Goal: Task Accomplishment & Management: Manage account settings

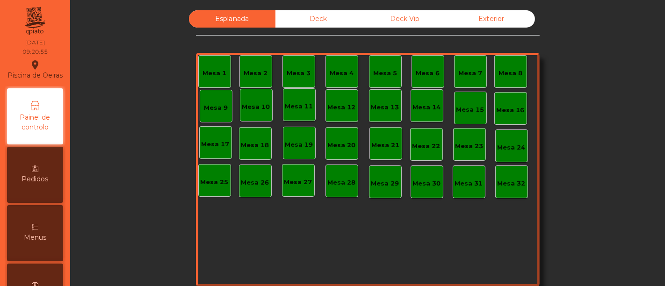
click at [36, 230] on icon at bounding box center [35, 227] width 7 height 7
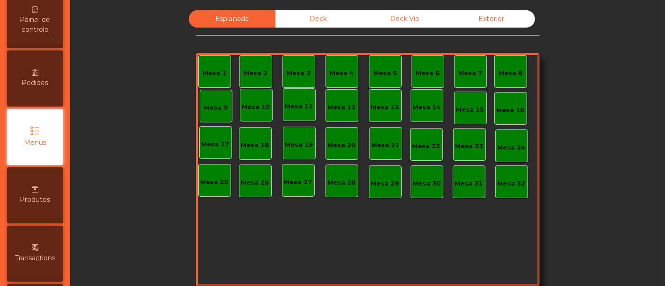
scroll to position [97, 0]
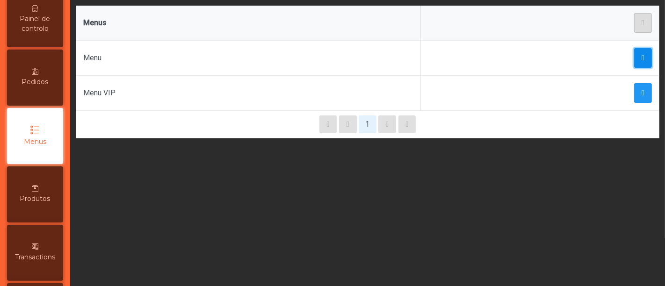
click at [641, 59] on span "button" at bounding box center [642, 57] width 3 height 7
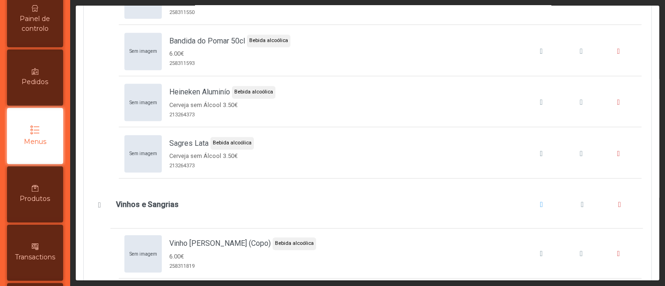
scroll to position [5054, 0]
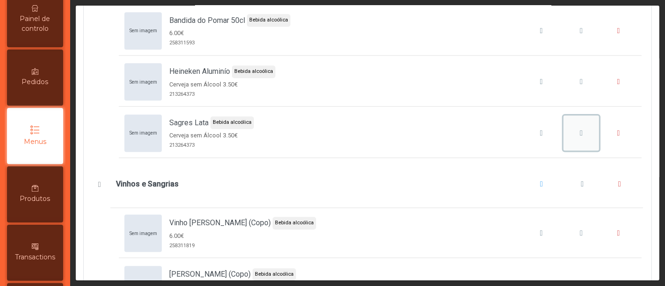
click at [580, 129] on span "Sagres Lata" at bounding box center [581, 132] width 3 height 7
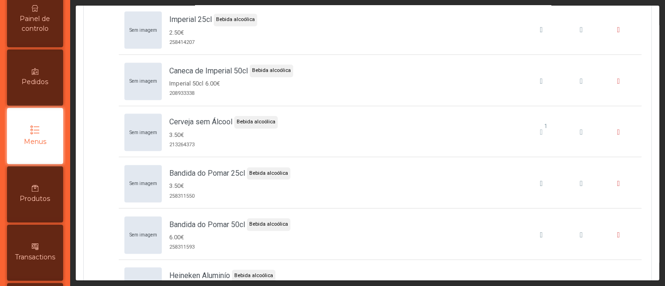
scroll to position [4882, 0]
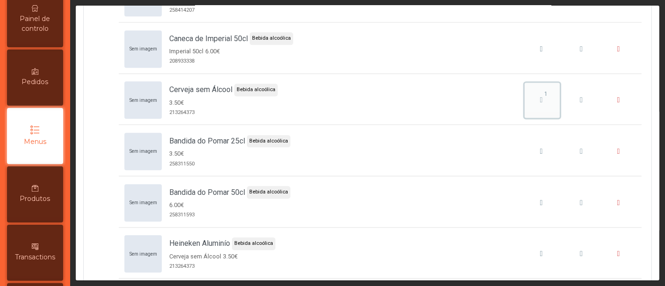
click at [540, 96] on icon "Cerveja sem Álcool" at bounding box center [541, 99] width 3 height 7
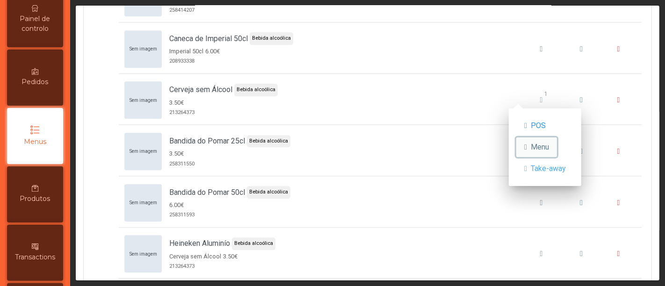
click at [546, 145] on span "Menu" at bounding box center [540, 147] width 18 height 11
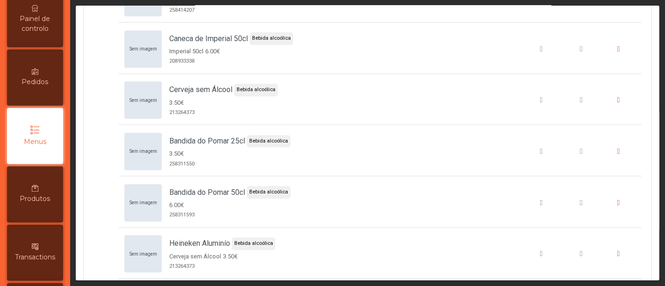
click at [33, 147] on span "Menus" at bounding box center [35, 142] width 22 height 10
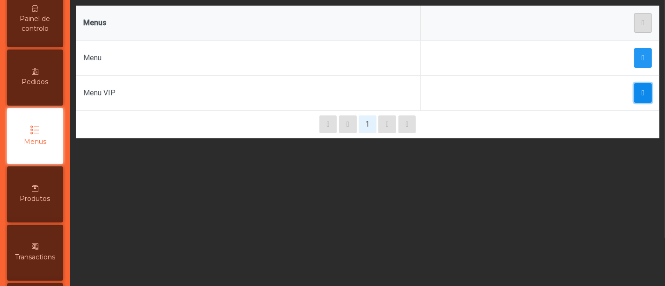
click at [641, 89] on span "button" at bounding box center [642, 92] width 3 height 7
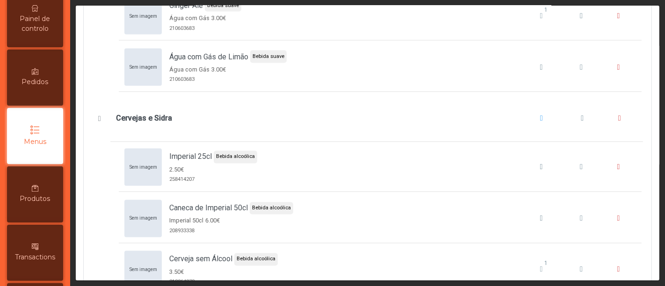
scroll to position [4402, 0]
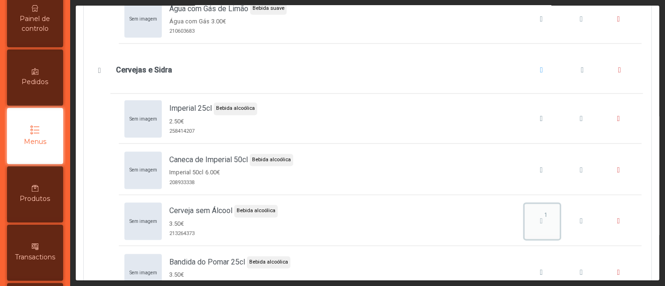
click at [536, 211] on span "1" at bounding box center [546, 215] width 20 height 8
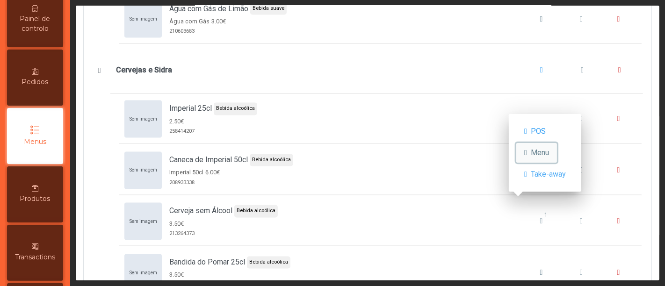
click at [541, 144] on button "Menu" at bounding box center [536, 153] width 41 height 20
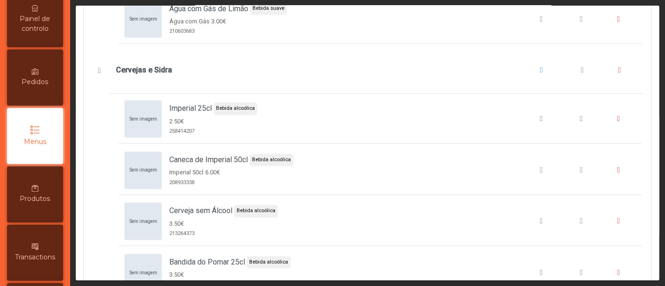
click at [25, 28] on span "Painel de controlo" at bounding box center [34, 24] width 51 height 20
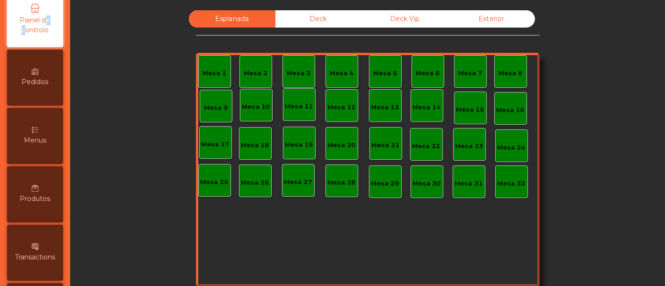
scroll to position [20, 0]
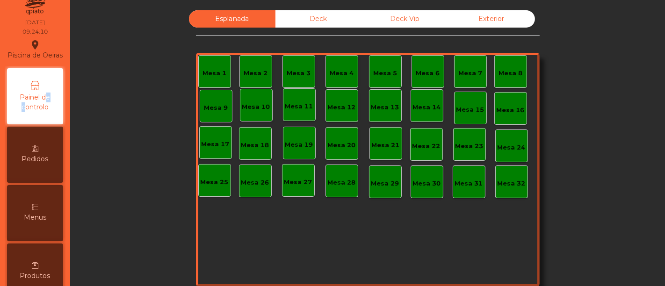
click at [25, 28] on div "Piscina de Oeiras location_on [DATE] 09:24:10 Painel de controlo Pedidos Menus …" at bounding box center [34, 231] width 55 height 493
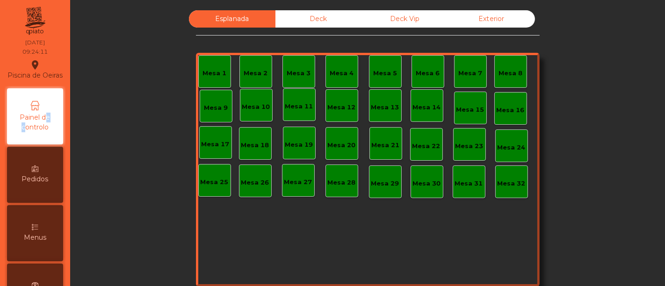
scroll to position [0, 0]
click at [313, 12] on div "Deck" at bounding box center [318, 18] width 86 height 17
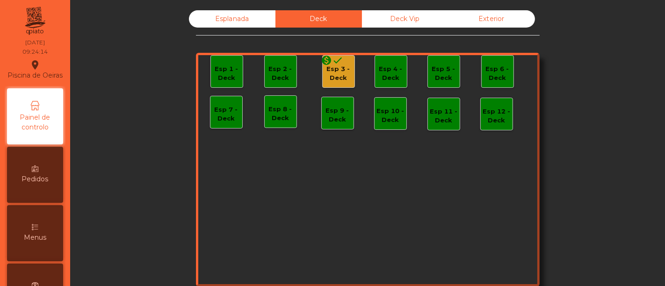
click at [332, 61] on icon "done" at bounding box center [337, 60] width 11 height 11
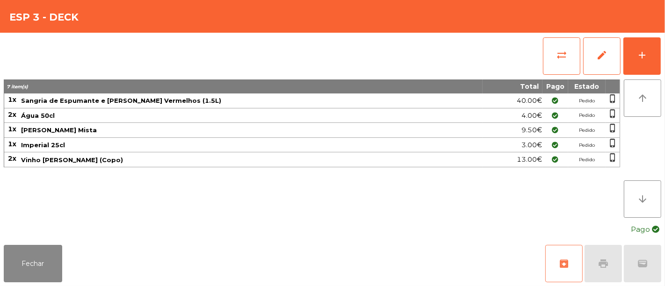
click at [567, 262] on span "archive" at bounding box center [563, 263] width 11 height 11
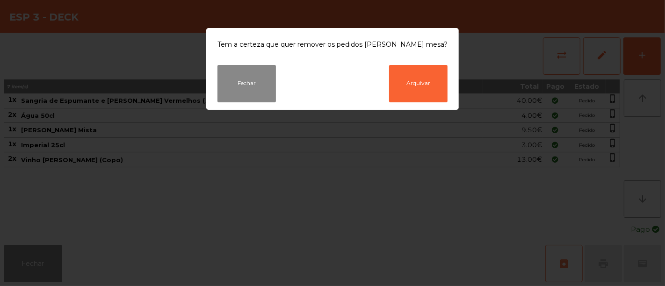
click at [567, 262] on ngb-modal-window "Tem a certeza que quer remover os pedidos [PERSON_NAME] mesa? Fechar Arquivar" at bounding box center [332, 143] width 665 height 286
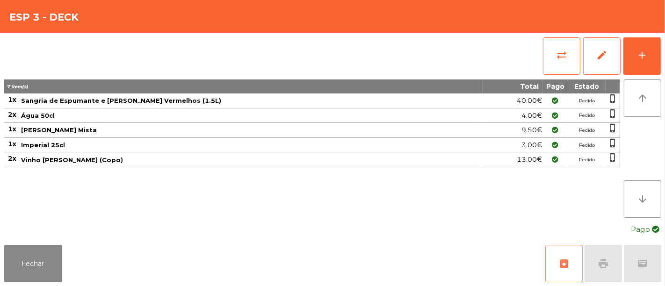
click at [566, 262] on span "archive" at bounding box center [563, 263] width 11 height 11
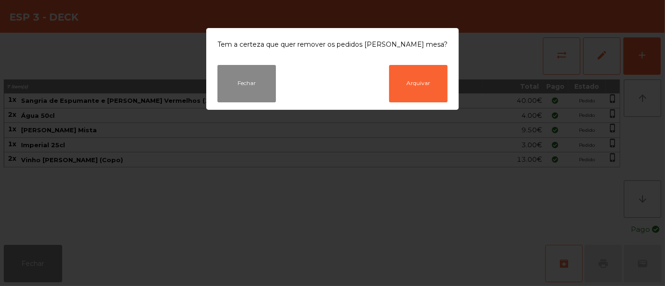
click at [566, 262] on ngb-modal-window "Tem a certeza que quer remover os pedidos [PERSON_NAME] mesa? Fechar Arquivar" at bounding box center [332, 143] width 665 height 286
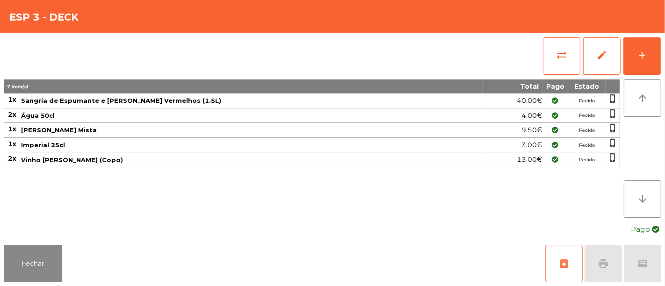
click at [562, 269] on button "archive" at bounding box center [563, 263] width 37 height 37
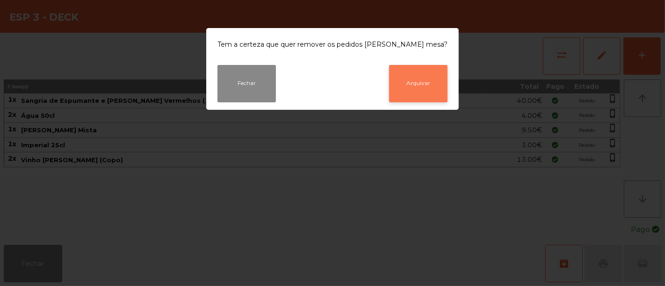
click at [411, 79] on button "Arquivar" at bounding box center [418, 83] width 58 height 37
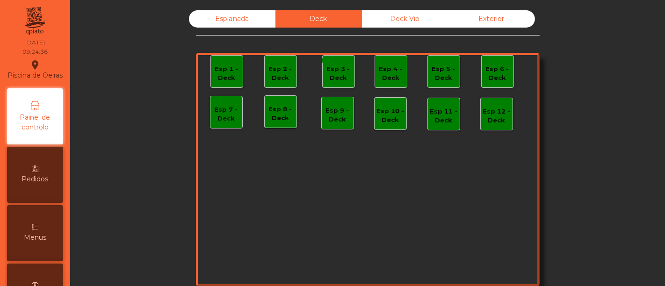
click at [403, 19] on div "Deck Vip" at bounding box center [405, 18] width 86 height 17
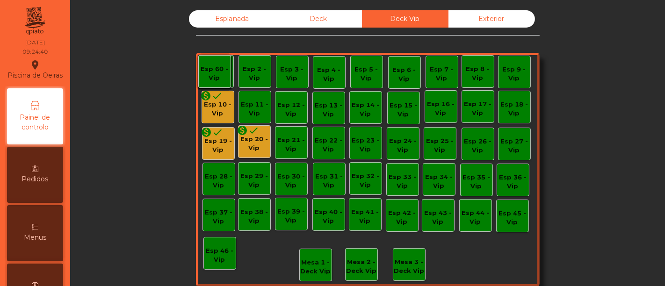
click at [219, 105] on div "Esp 10 - Vip" at bounding box center [218, 109] width 32 height 18
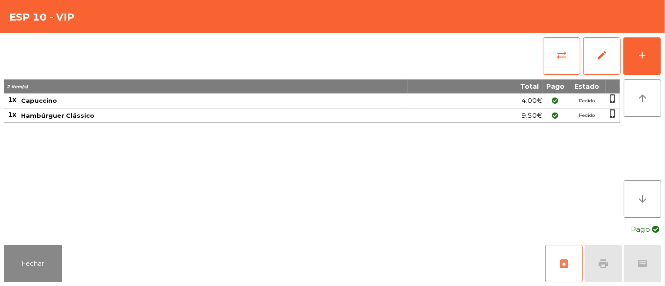
click at [568, 264] on span "archive" at bounding box center [563, 263] width 11 height 11
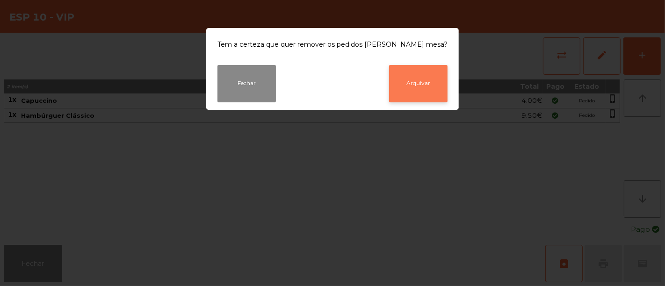
click at [407, 72] on button "Arquivar" at bounding box center [418, 83] width 58 height 37
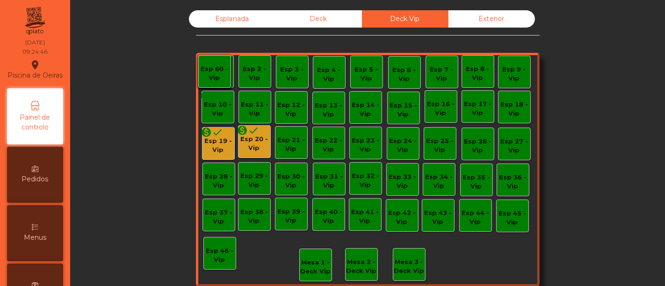
click at [214, 145] on div "Esp 19 - Vip" at bounding box center [218, 145] width 32 height 18
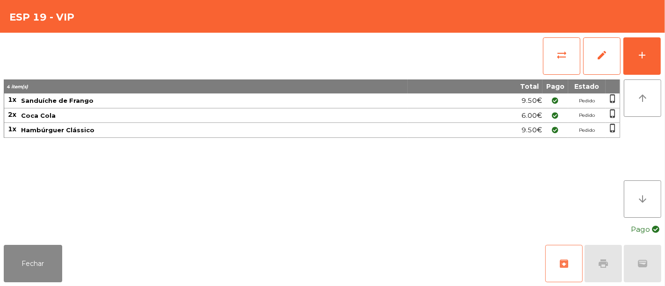
click at [568, 258] on button "archive" at bounding box center [563, 263] width 37 height 37
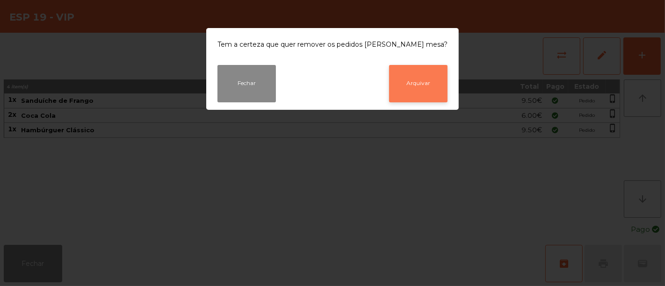
click at [397, 79] on button "Arquivar" at bounding box center [418, 83] width 58 height 37
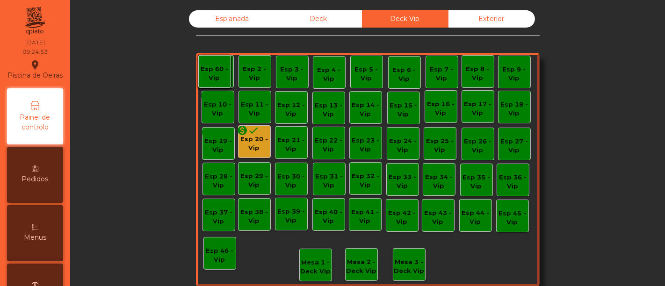
click at [261, 137] on div "Esp 20 - Vip" at bounding box center [254, 144] width 32 height 18
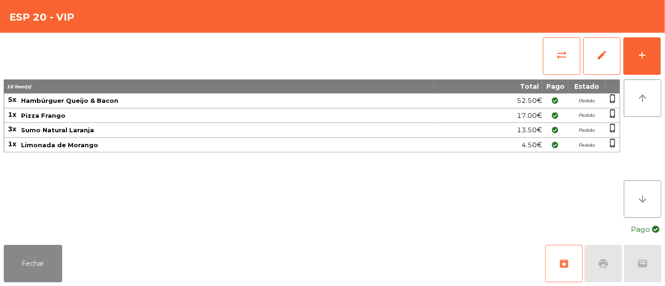
drag, startPoint x: 566, startPoint y: 258, endPoint x: 566, endPoint y: 250, distance: 7.5
click at [566, 250] on button "archive" at bounding box center [563, 263] width 37 height 37
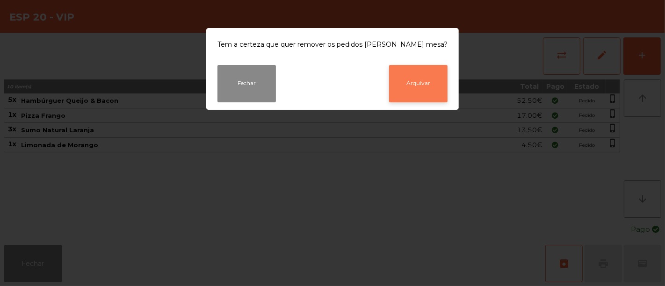
click at [415, 84] on button "Arquivar" at bounding box center [418, 83] width 58 height 37
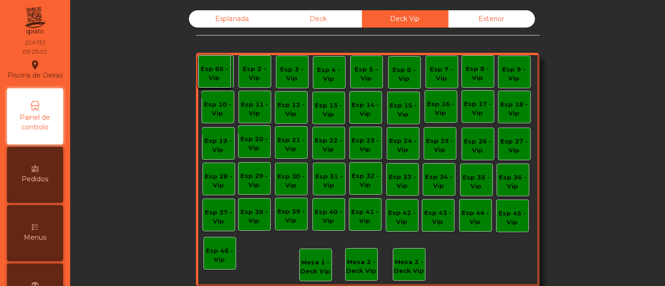
click at [227, 22] on div "Esplanada" at bounding box center [232, 18] width 86 height 17
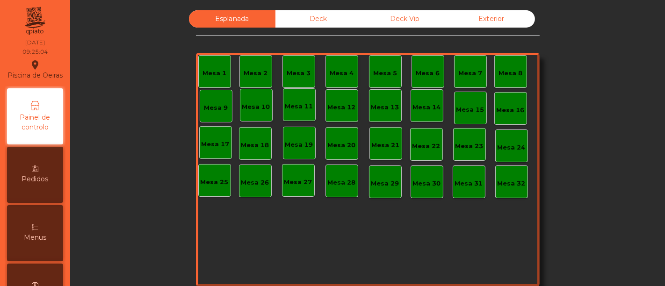
click at [315, 21] on div "Deck" at bounding box center [318, 18] width 86 height 17
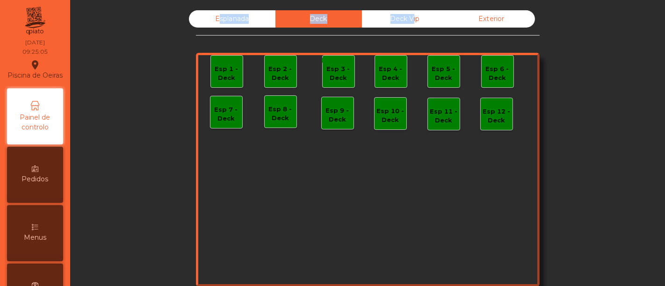
click at [315, 21] on div "Deck" at bounding box center [318, 18] width 86 height 17
click at [193, 19] on div "Esplanada" at bounding box center [232, 18] width 86 height 17
